Goal: Task Accomplishment & Management: Use online tool/utility

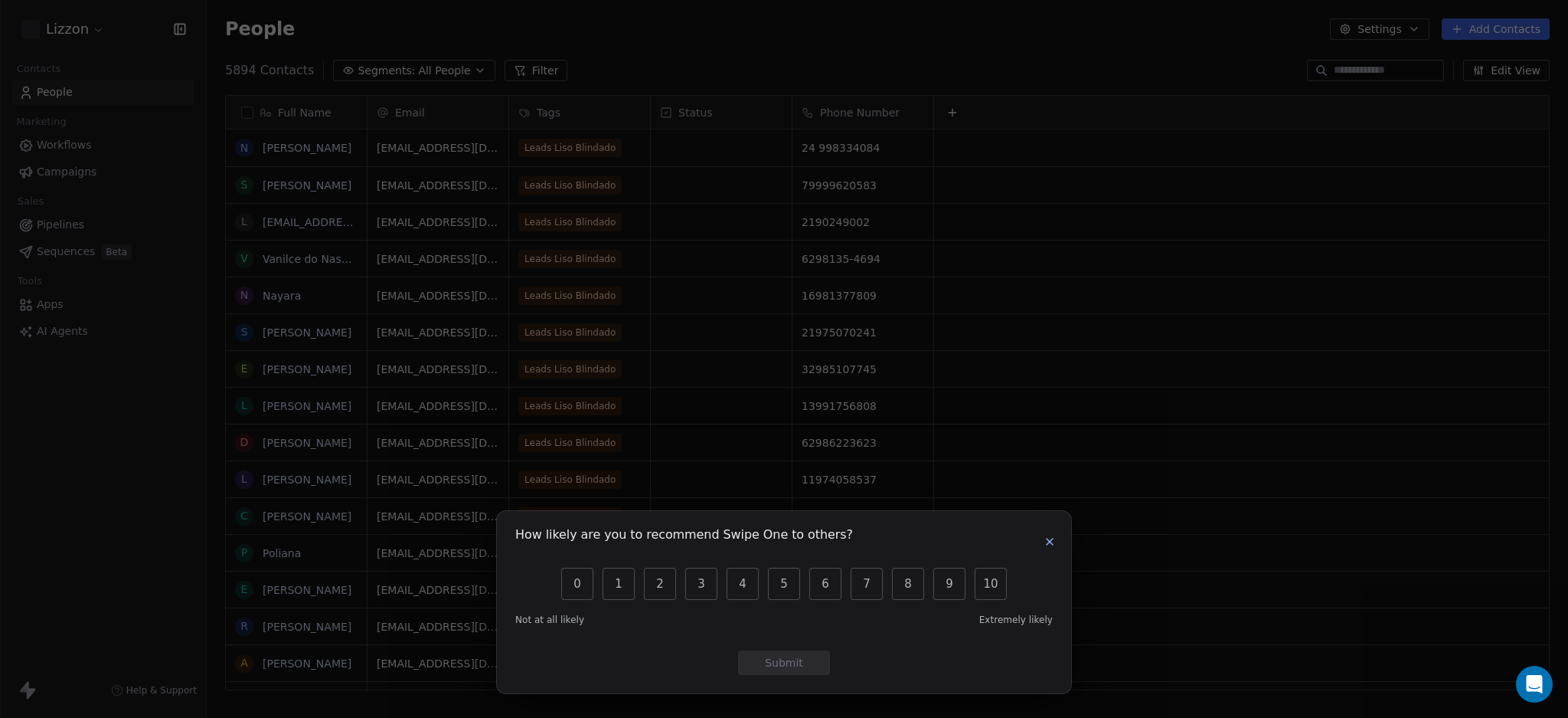
scroll to position [620, 1350]
click at [1044, 538] on icon "button" at bounding box center [1049, 541] width 12 height 12
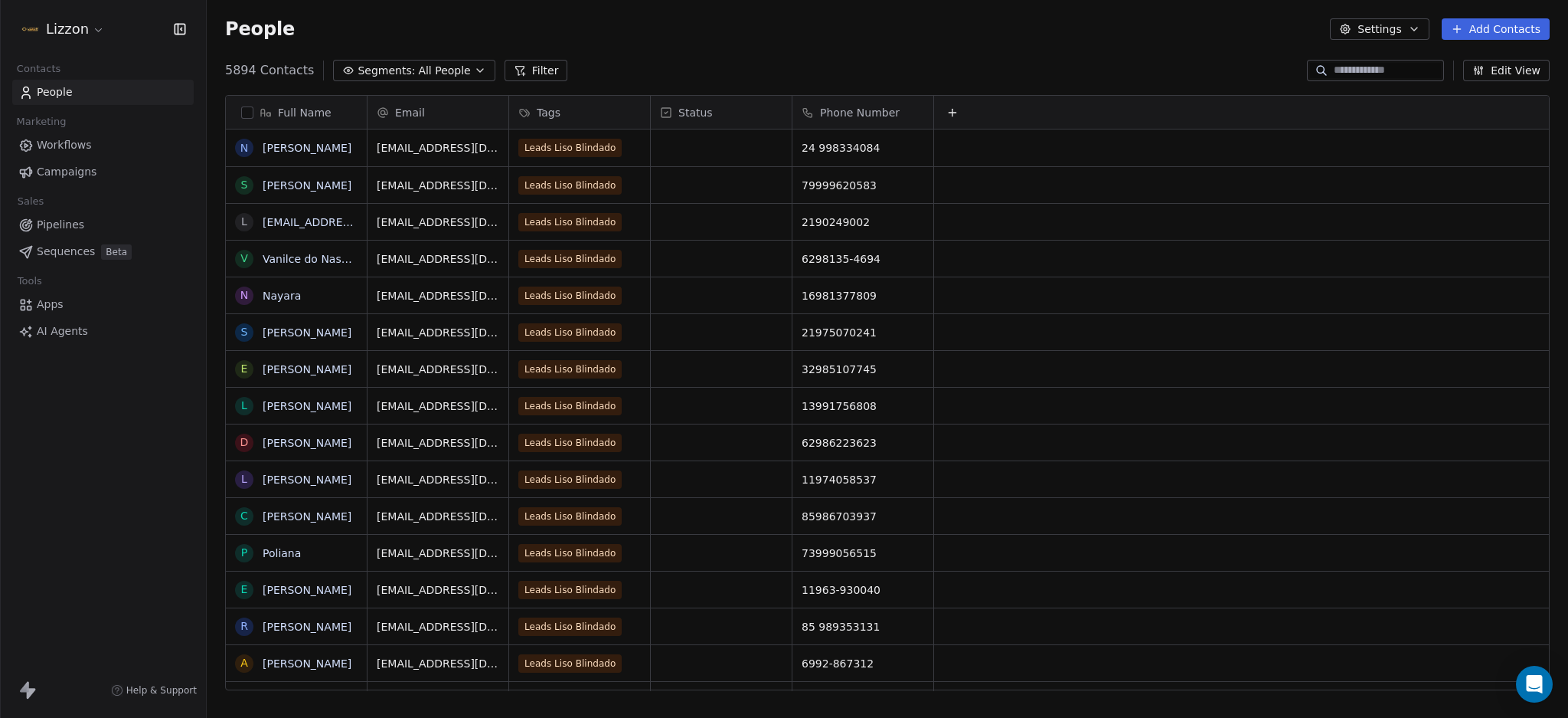
click at [427, 69] on span "All People" at bounding box center [443, 71] width 52 height 16
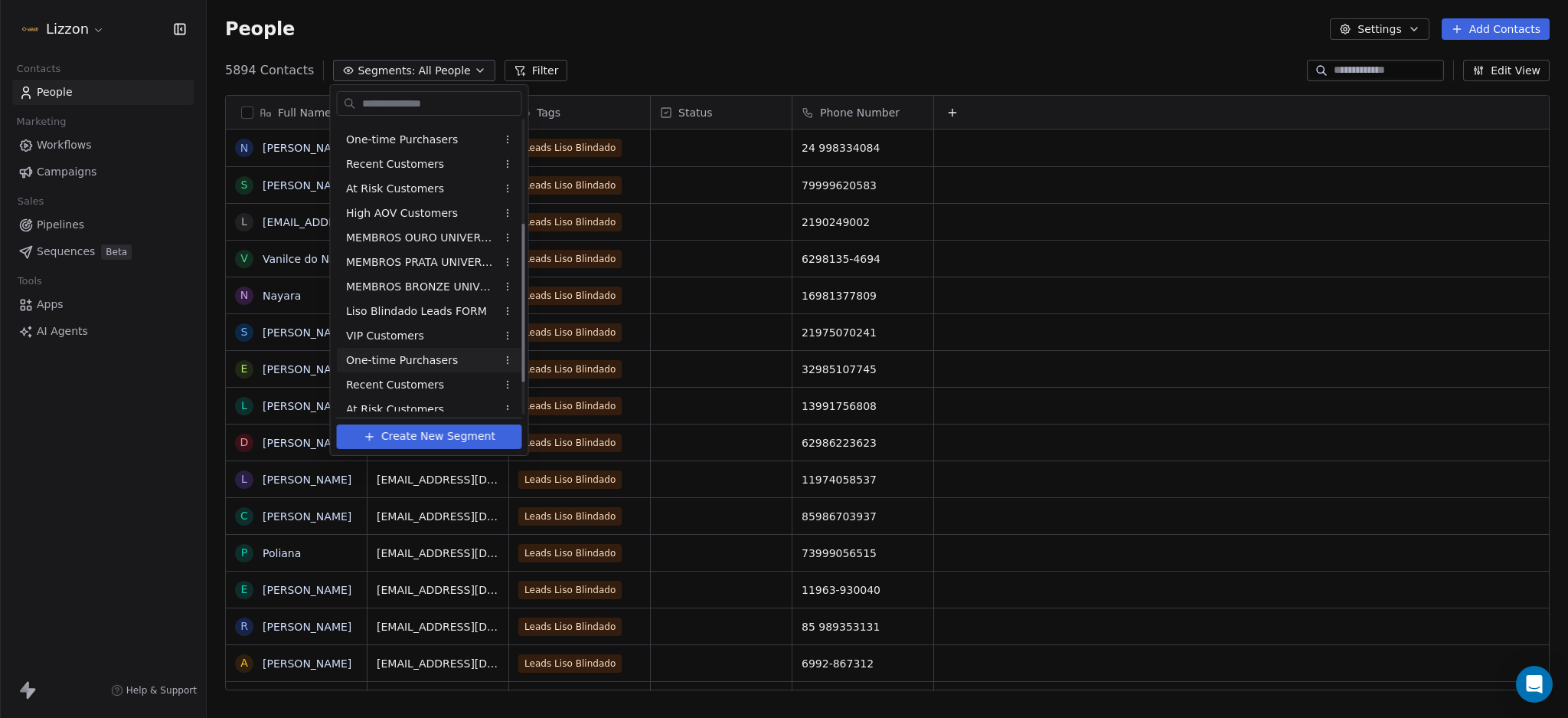
scroll to position [250, 0]
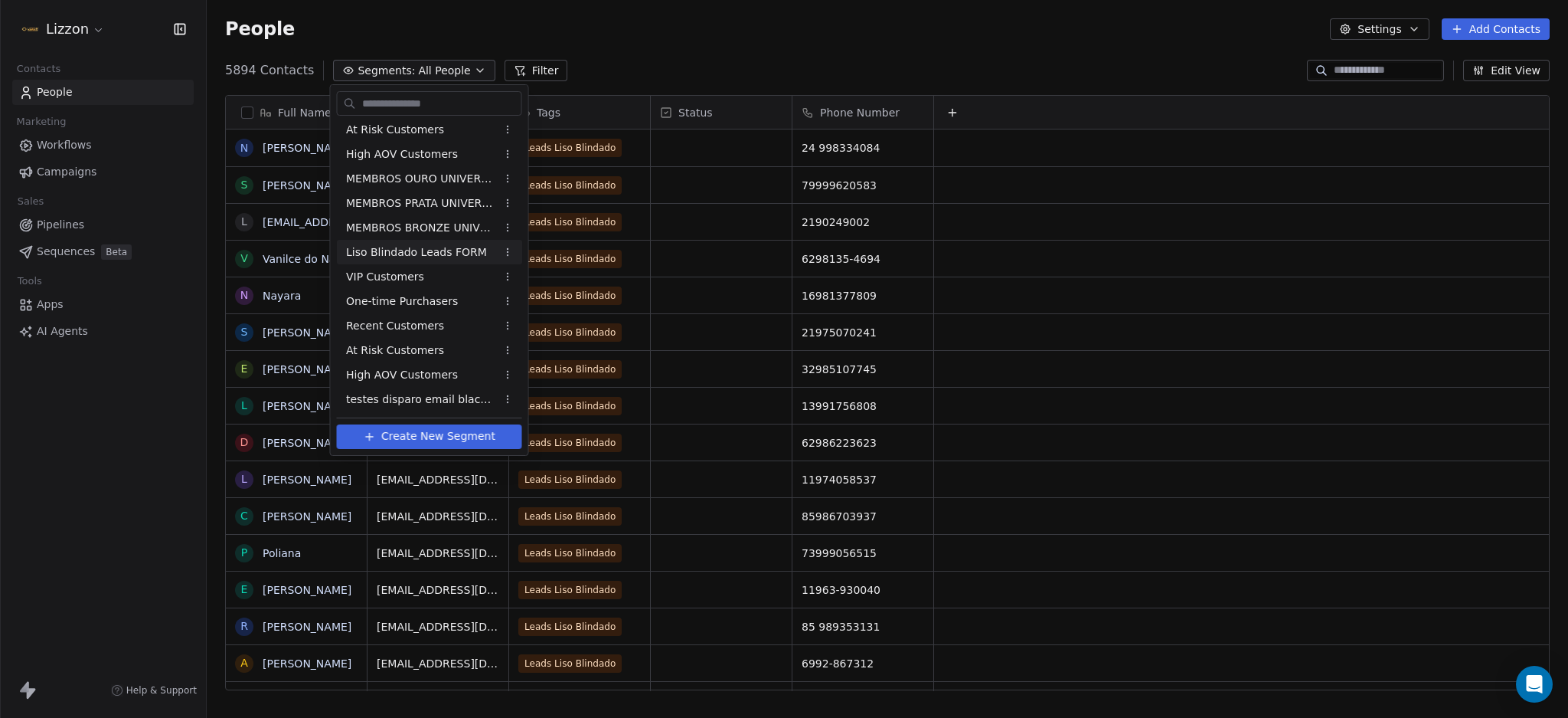
click at [434, 247] on span "Liso Blindado Leads FORM" at bounding box center [416, 253] width 141 height 16
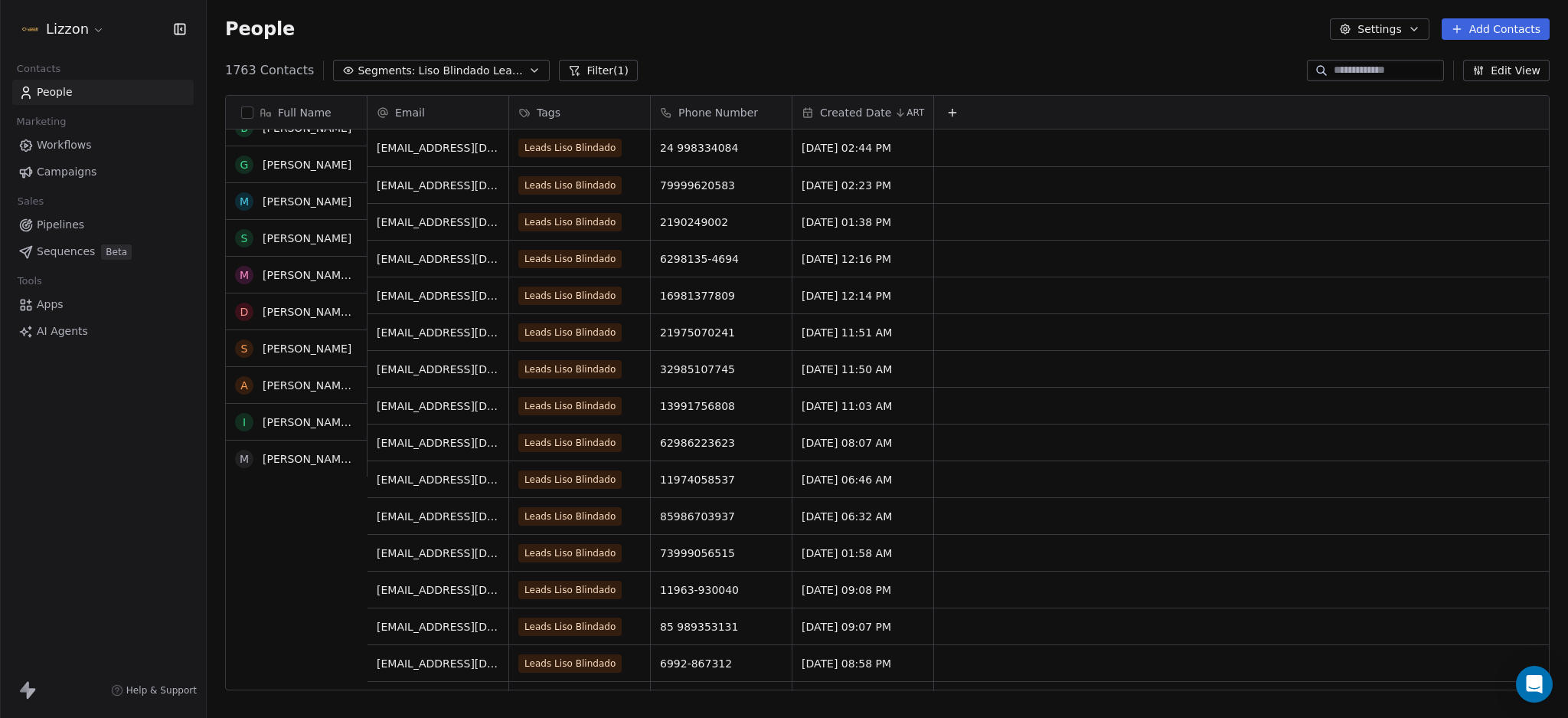
scroll to position [0, 0]
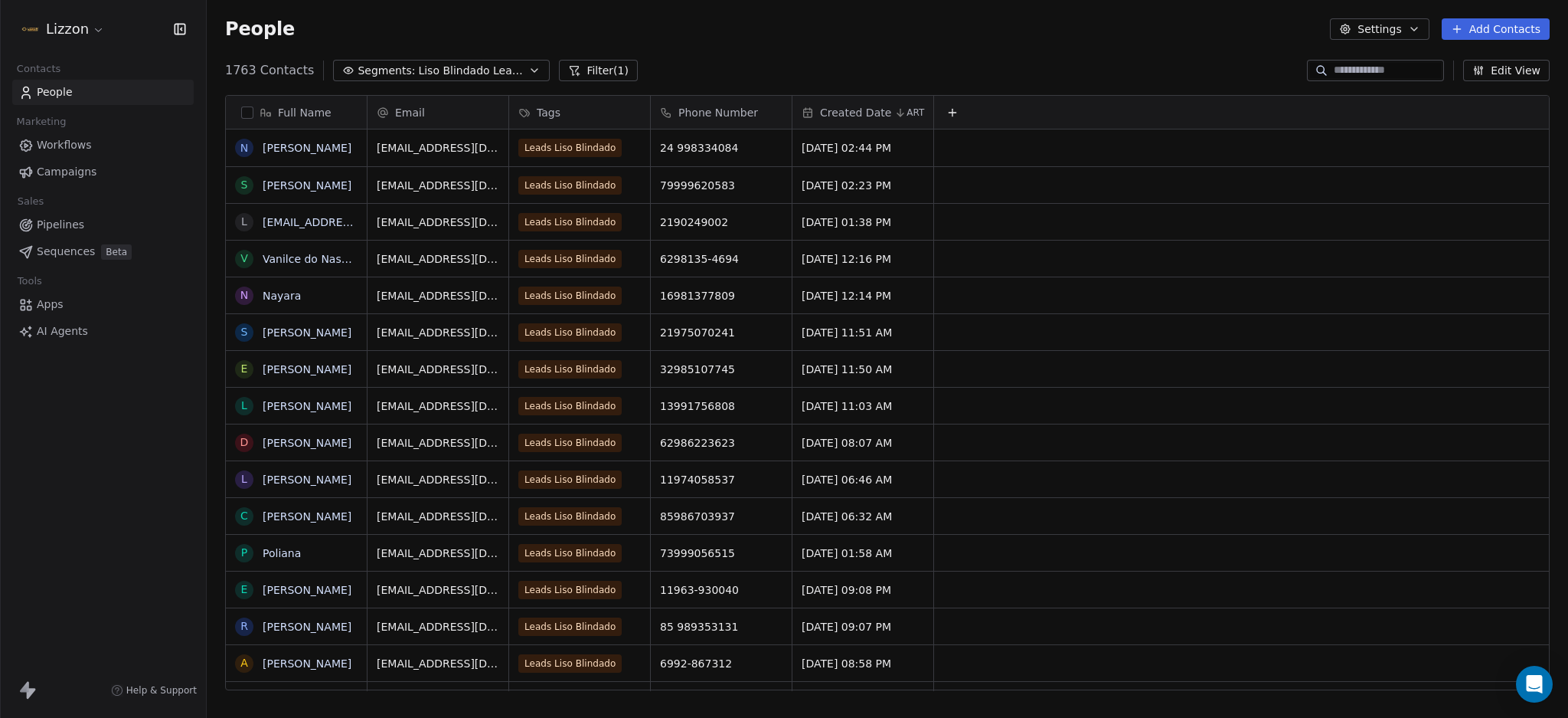
click at [245, 114] on button "button" at bounding box center [247, 112] width 12 height 12
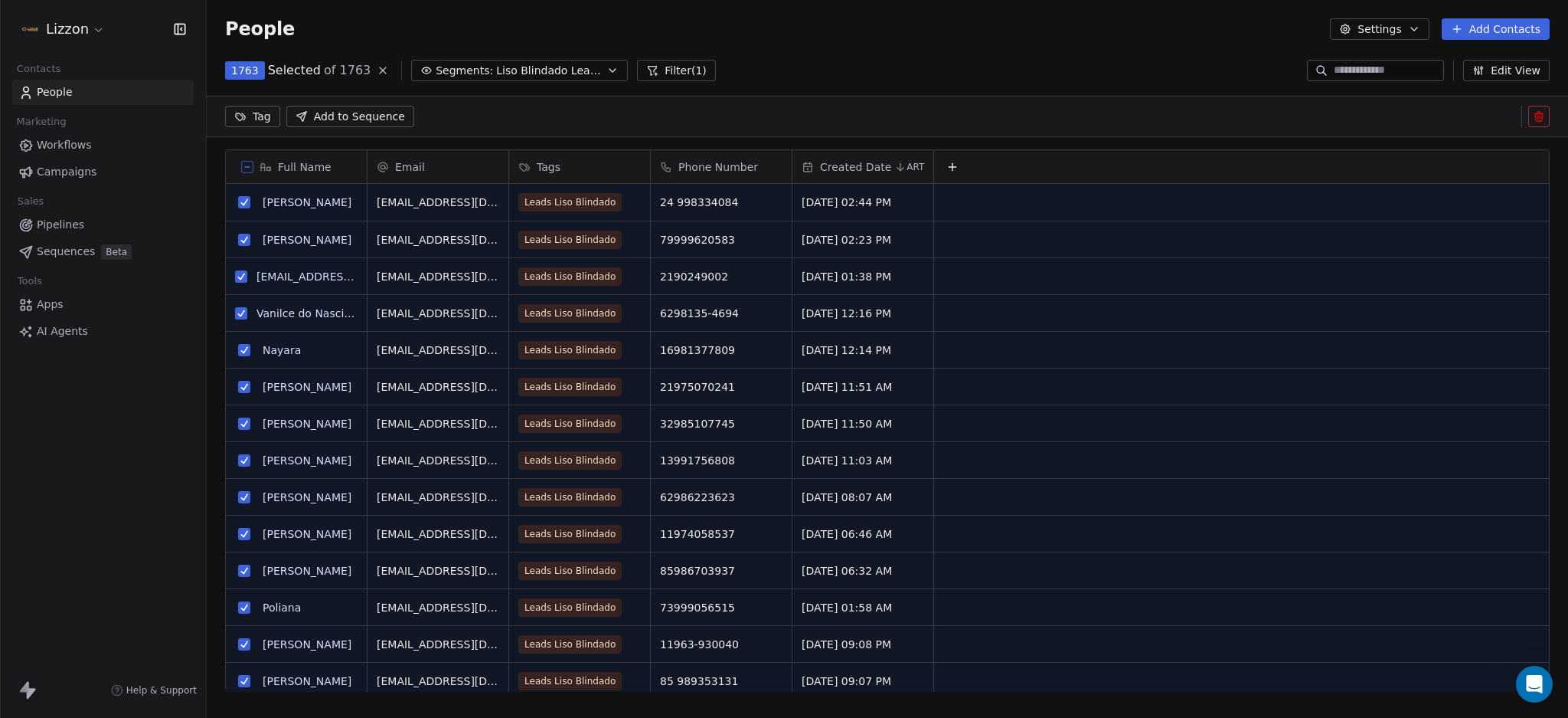
scroll to position [566, 1350]
click at [1423, 35] on button "Settings" at bounding box center [1379, 29] width 99 height 22
click at [1397, 130] on span "Export" at bounding box center [1387, 136] width 35 height 16
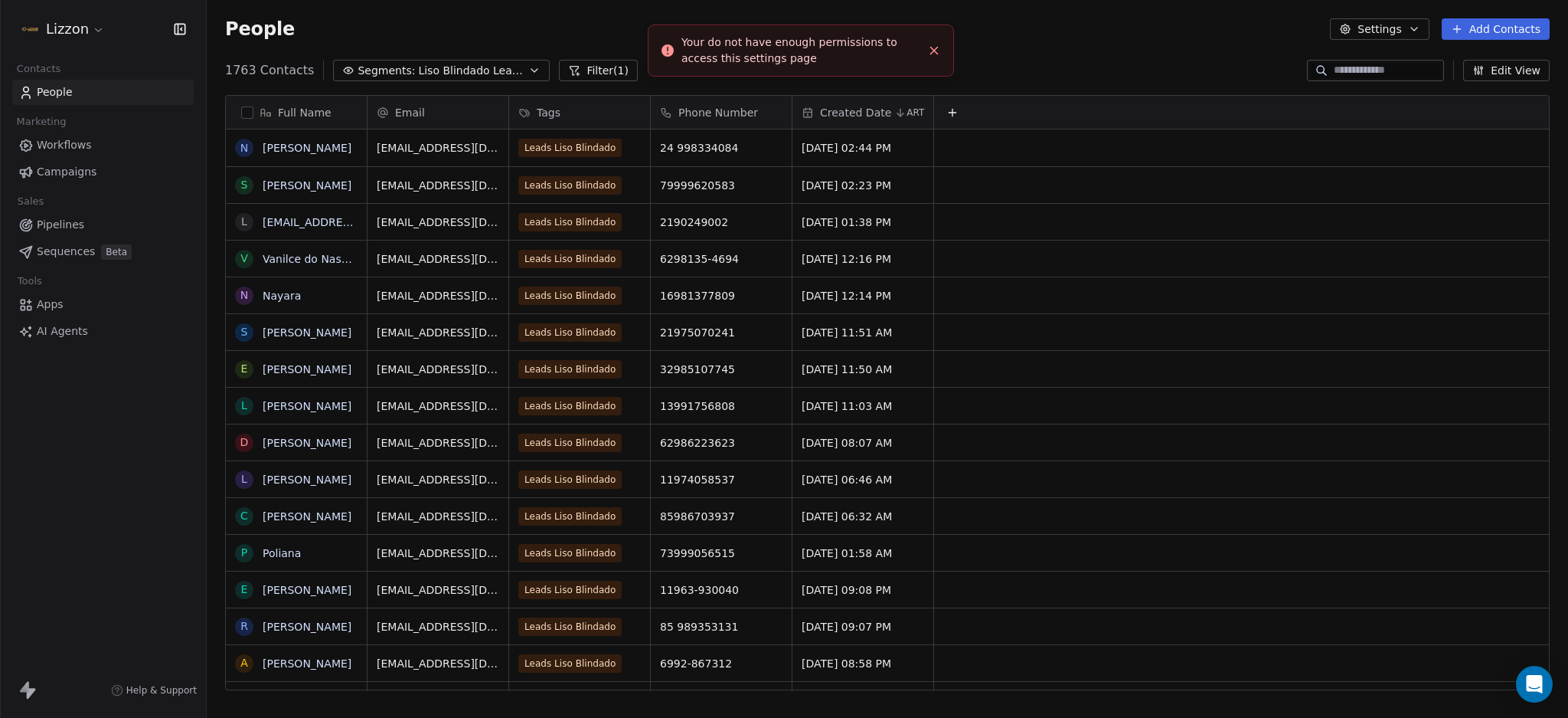
scroll to position [620, 1350]
click at [928, 55] on icon "Close toast" at bounding box center [934, 50] width 14 height 14
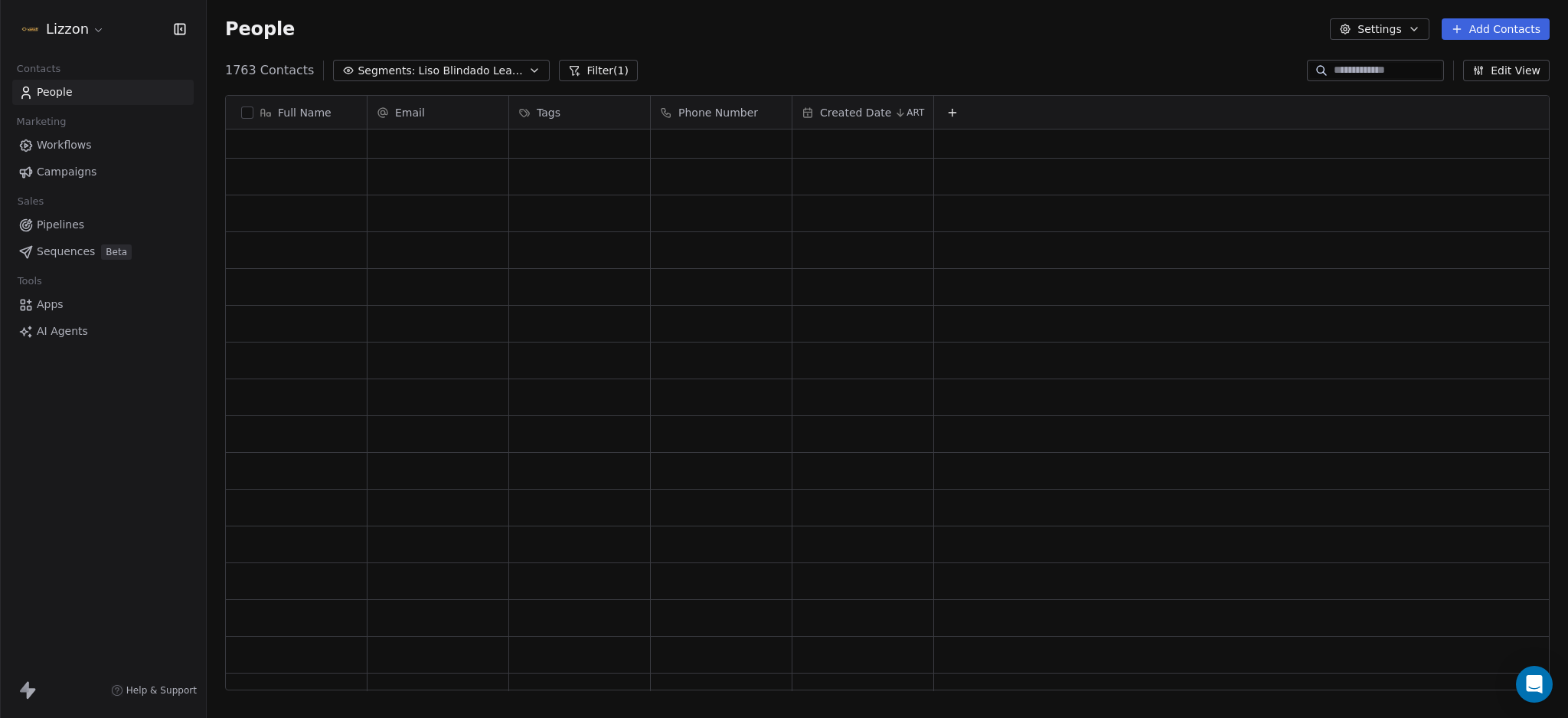
scroll to position [0, 0]
click at [81, 220] on span "Pipelines" at bounding box center [60, 225] width 47 height 16
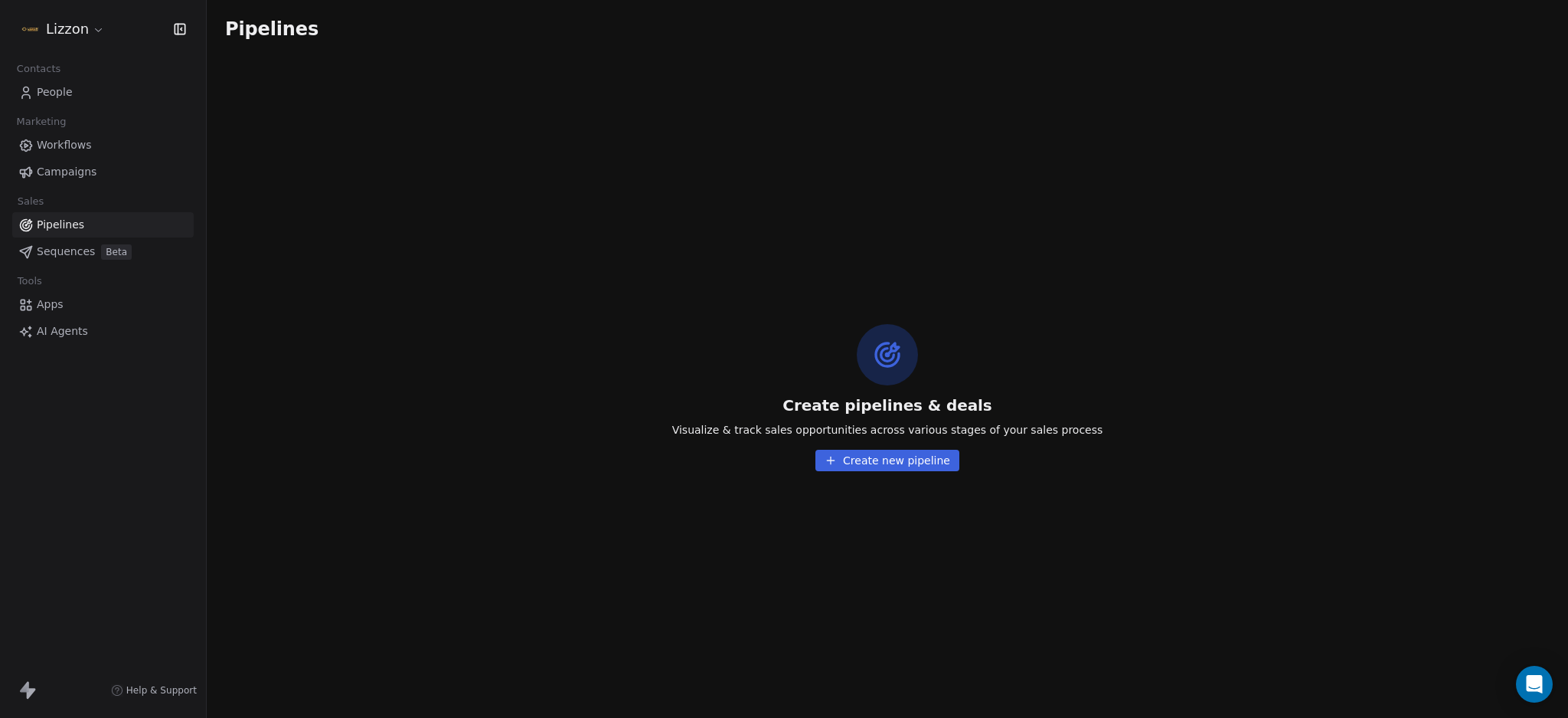
click at [924, 470] on button "Create new pipeline" at bounding box center [888, 461] width 144 height 22
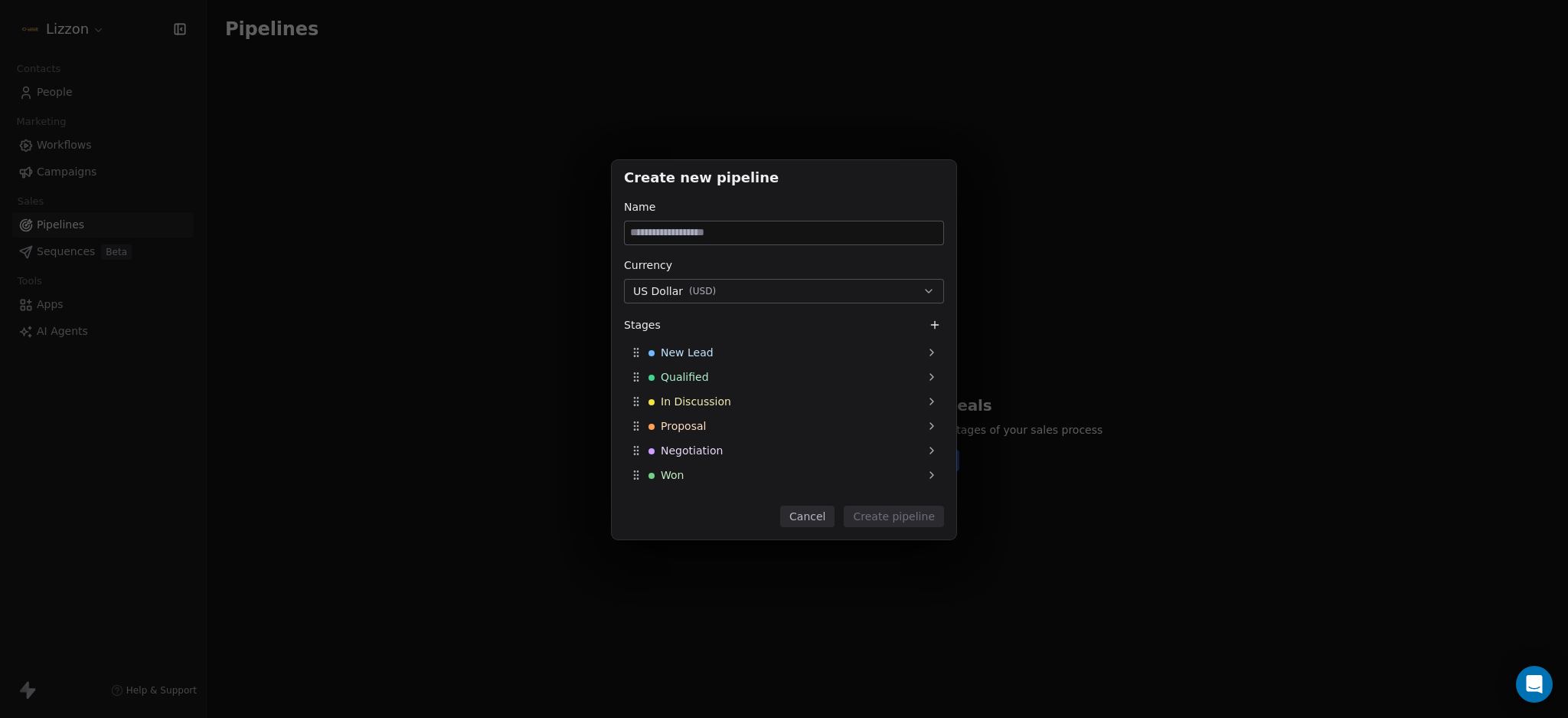
click at [696, 564] on div "Create new pipeline Name Currency US Dollar ( USD ) Stages New Lead Qualified I…" at bounding box center [784, 359] width 1568 height 447
